Goal: Navigation & Orientation: Find specific page/section

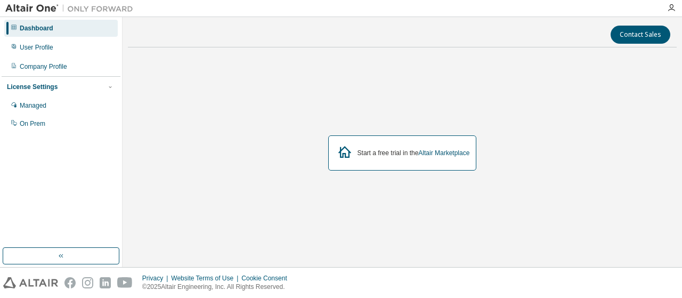
click at [352, 151] on icon at bounding box center [344, 151] width 19 height 19
click at [347, 152] on icon at bounding box center [344, 152] width 13 height 12
click at [337, 153] on icon at bounding box center [344, 151] width 19 height 19
click at [436, 165] on div "Start a free trial in the Altair Marketplace" at bounding box center [402, 152] width 149 height 35
click at [439, 156] on link "Altair Marketplace" at bounding box center [443, 152] width 51 height 7
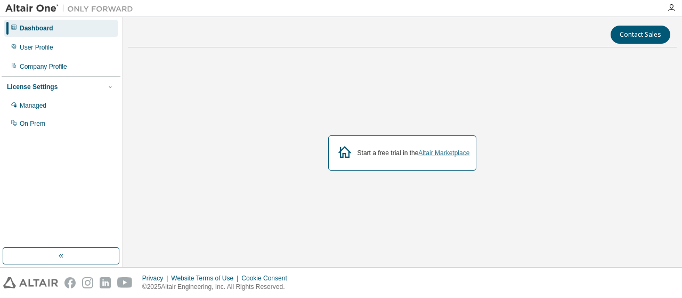
click at [448, 154] on link "Altair Marketplace" at bounding box center [443, 152] width 51 height 7
click at [39, 45] on div "User Profile" at bounding box center [37, 47] width 34 height 9
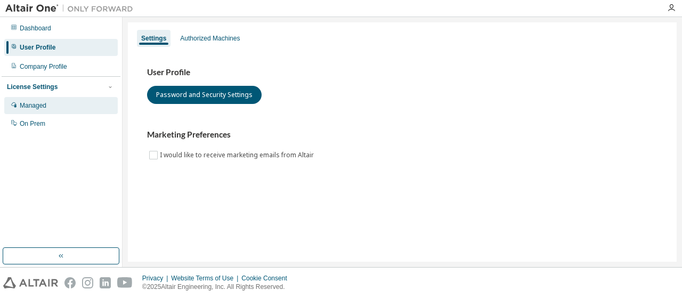
click at [47, 105] on div "Managed" at bounding box center [60, 105] width 113 height 17
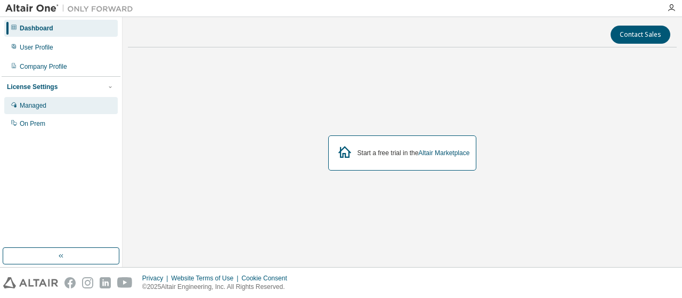
click at [46, 105] on div "Managed" at bounding box center [33, 105] width 27 height 9
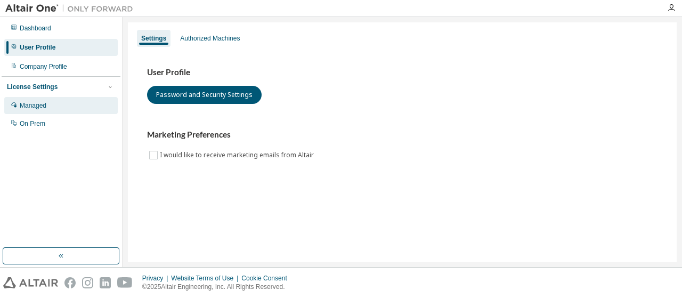
click at [56, 106] on div "Managed" at bounding box center [60, 105] width 113 height 17
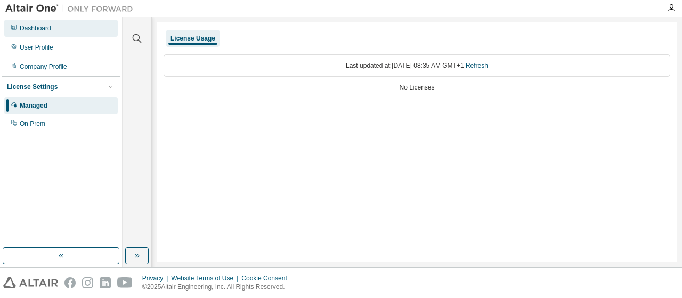
click at [34, 29] on div "Dashboard" at bounding box center [35, 28] width 31 height 9
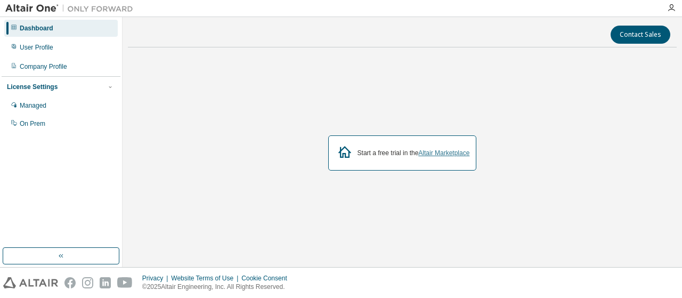
click at [449, 154] on link "Altair Marketplace" at bounding box center [443, 152] width 51 height 7
